Goal: Information Seeking & Learning: Learn about a topic

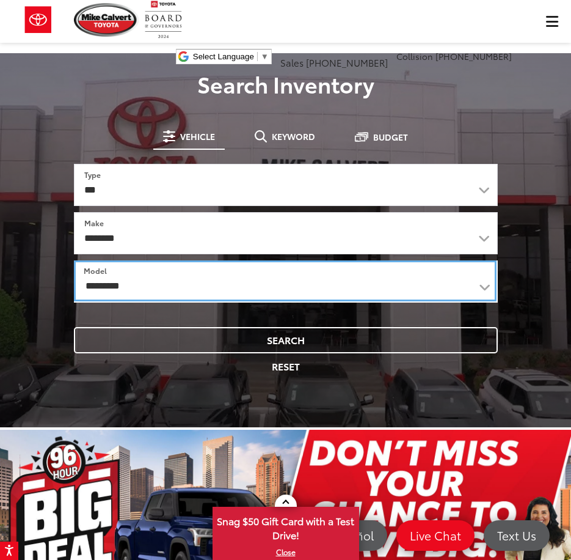
click at [236, 289] on select "**********" at bounding box center [285, 280] width 423 height 41
select select "******"
click at [74, 260] on select "**********" at bounding box center [286, 281] width 424 height 42
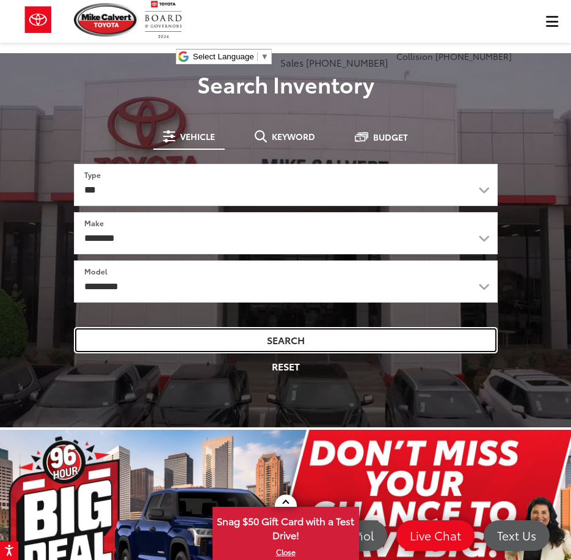
click at [310, 346] on button "Search" at bounding box center [286, 340] width 424 height 26
